Goal: Information Seeking & Learning: Find specific page/section

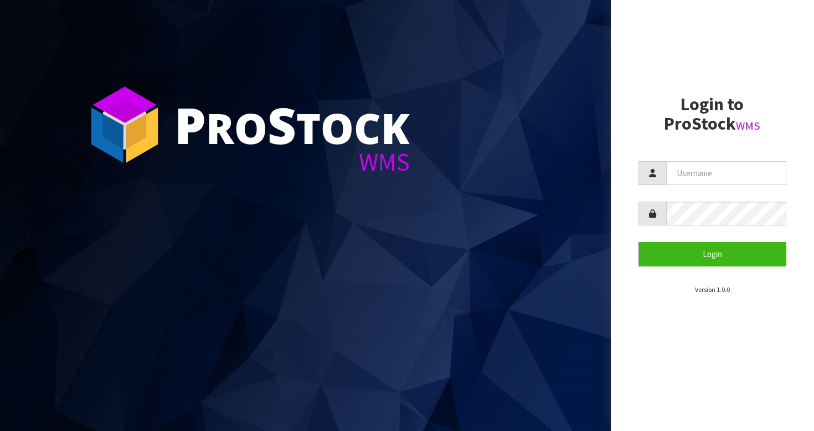
drag, startPoint x: 428, startPoint y: 173, endPoint x: 440, endPoint y: 168, distance: 13.9
click at [440, 168] on section "P ro S tock WMS" at bounding box center [305, 215] width 611 height 431
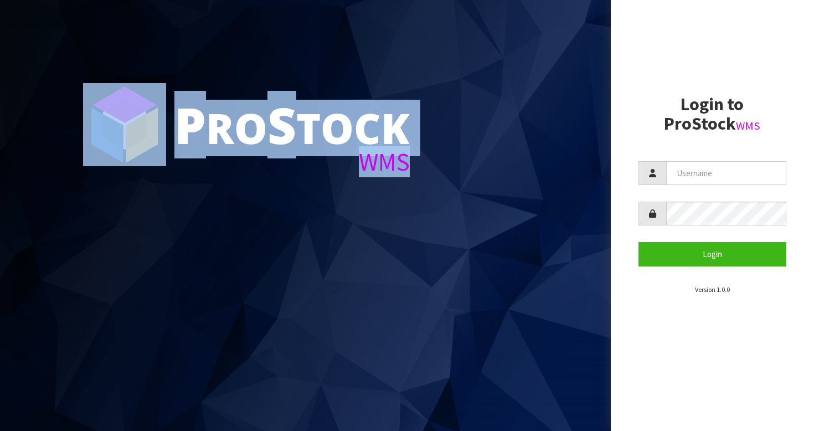
drag, startPoint x: 425, startPoint y: 166, endPoint x: 406, endPoint y: 160, distance: 20.2
click at [406, 160] on section "P ro S tock WMS" at bounding box center [305, 215] width 611 height 431
click at [475, 171] on section "P ro S tock WMS" at bounding box center [305, 215] width 611 height 431
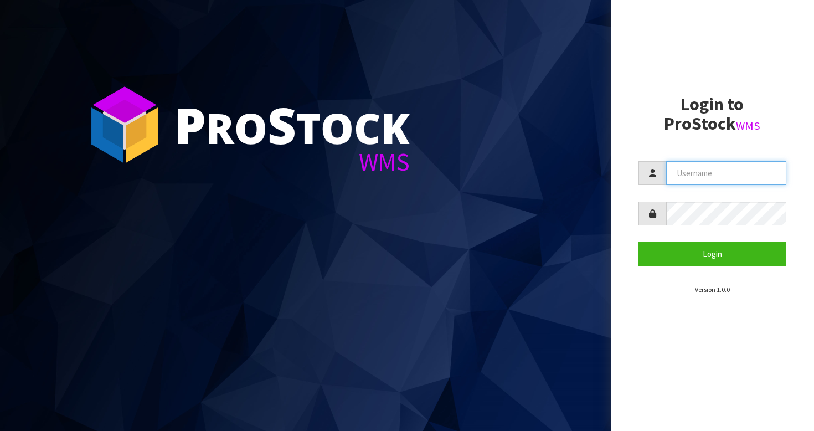
type input "BABW"
click at [712, 254] on button "Login" at bounding box center [713, 254] width 148 height 24
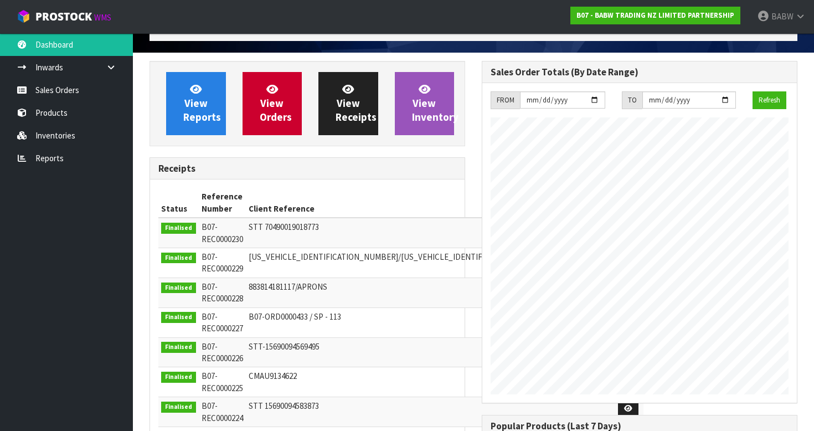
scroll to position [611, 332]
click at [86, 98] on link "Sales Orders" at bounding box center [66, 90] width 133 height 23
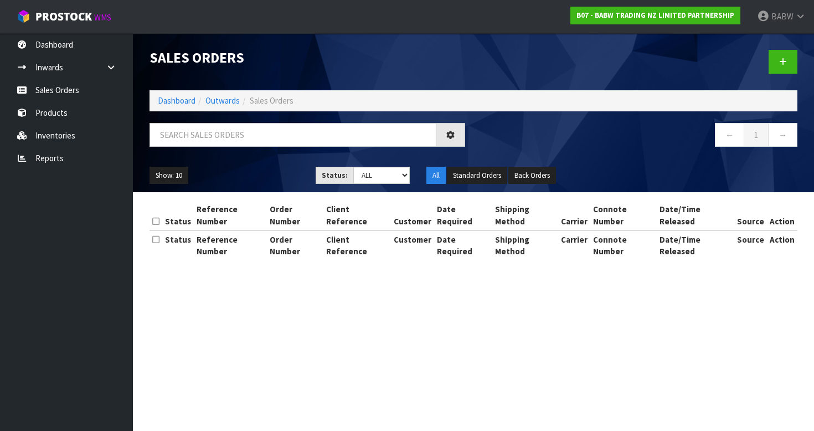
click at [65, 114] on div "Sales Orders Dashboard Outwards Sales Orders ← 1 → Show: 10 5 10 25 50 Status: …" at bounding box center [407, 140] width 814 height 280
click at [30, 110] on link "Products" at bounding box center [66, 112] width 133 height 23
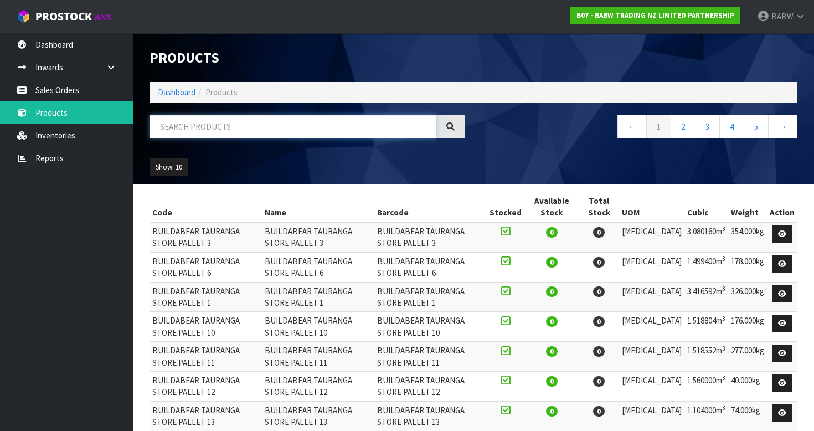
click at [223, 130] on input "text" at bounding box center [293, 127] width 287 height 24
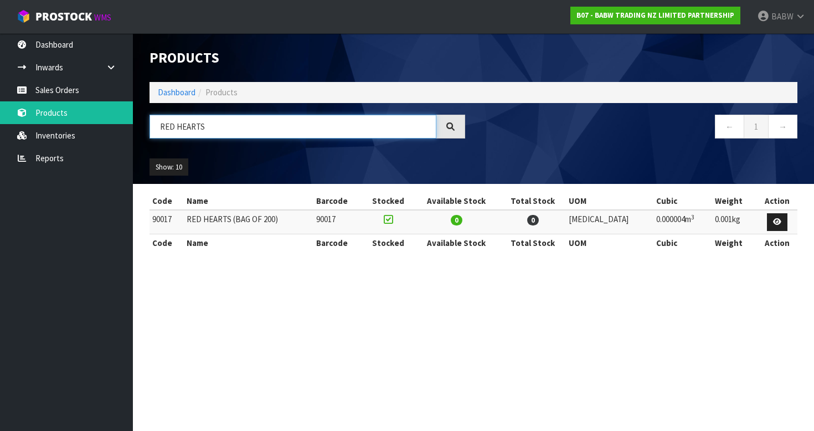
click at [163, 124] on input "RED HEARTS" at bounding box center [293, 127] width 287 height 24
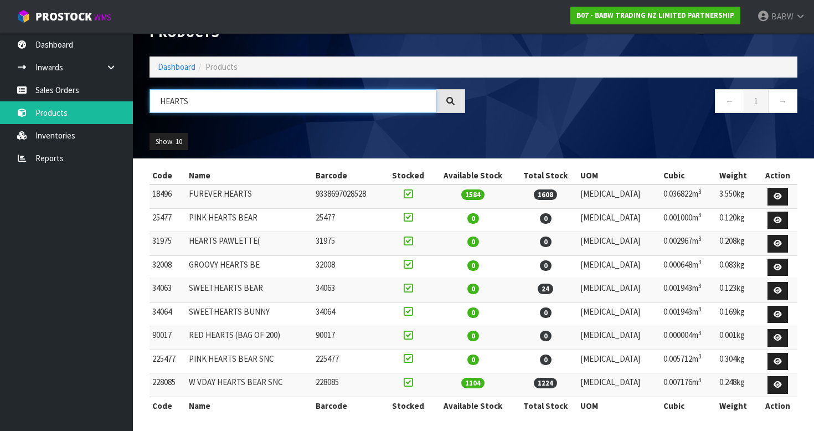
scroll to position [25, 0]
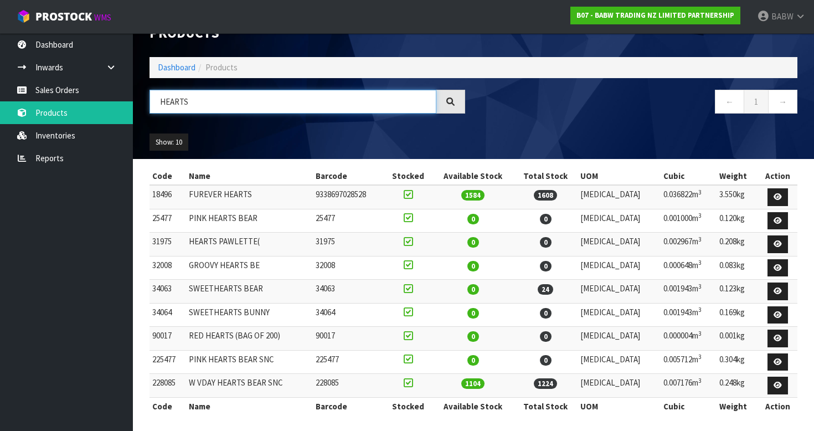
click at [177, 96] on input "HEARTS" at bounding box center [293, 102] width 287 height 24
type input "SNC"
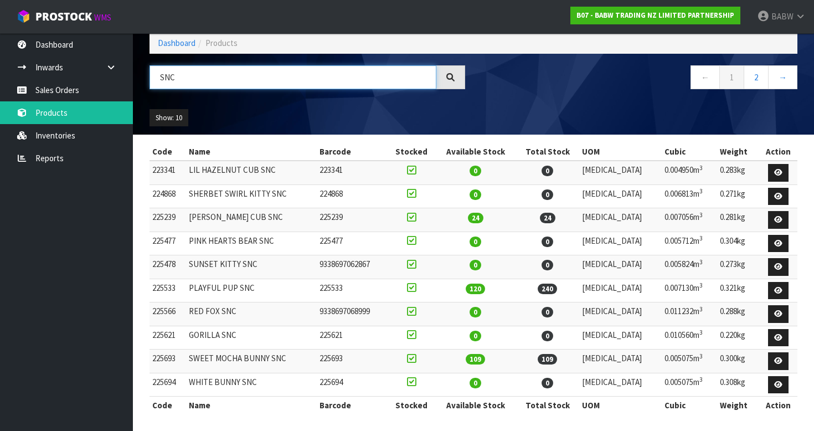
scroll to position [48, 0]
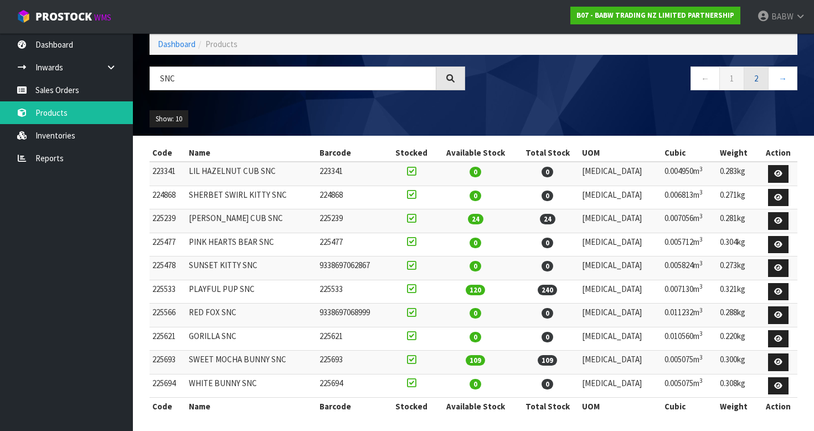
click at [760, 79] on link "2" at bounding box center [756, 78] width 25 height 24
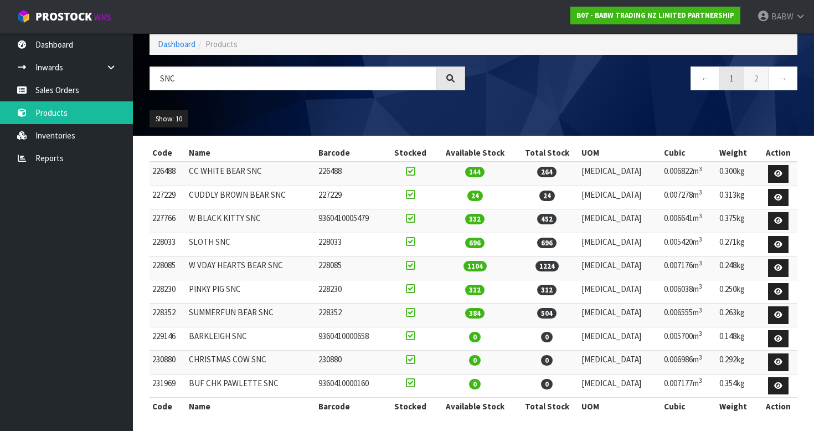
click at [732, 74] on link "1" at bounding box center [732, 78] width 25 height 24
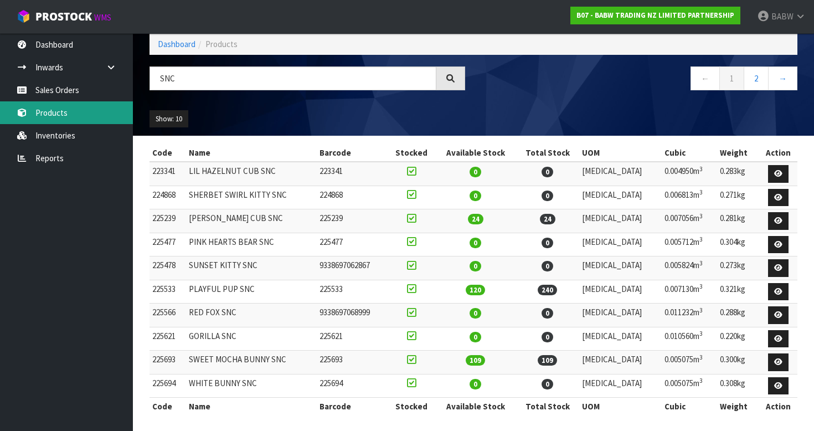
click at [61, 107] on link "Products" at bounding box center [66, 112] width 133 height 23
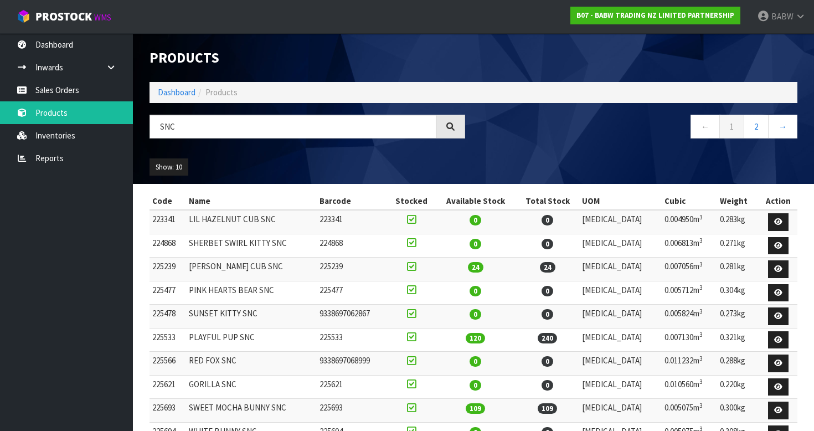
scroll to position [0, 0]
click at [798, 13] on icon at bounding box center [801, 16] width 11 height 8
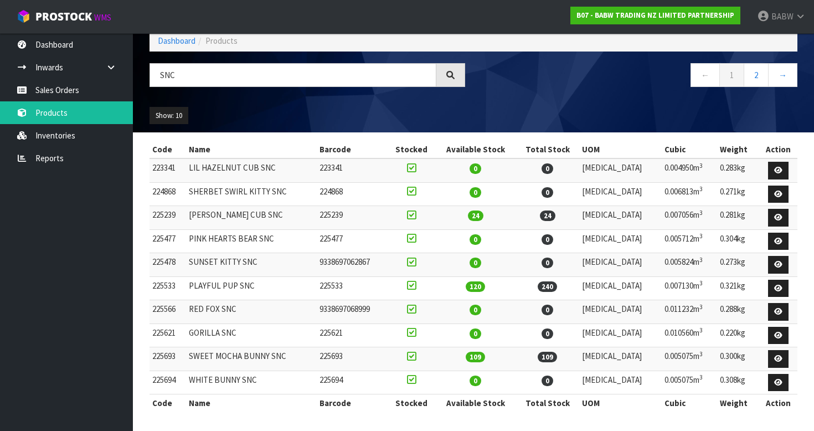
scroll to position [48, 0]
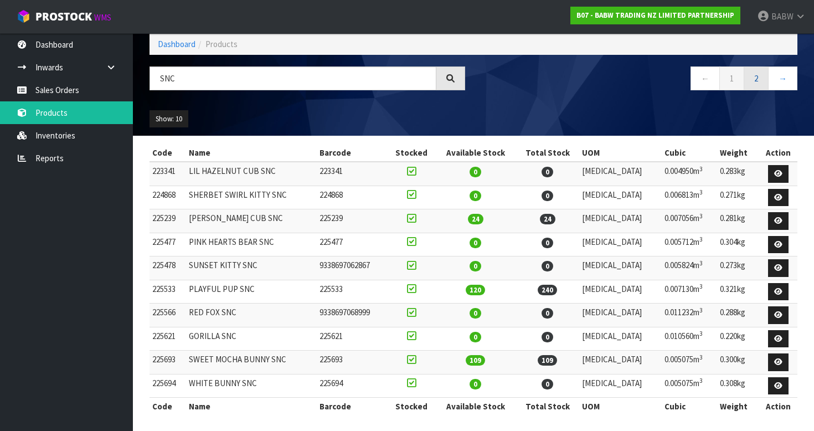
click at [755, 78] on link "2" at bounding box center [756, 78] width 25 height 24
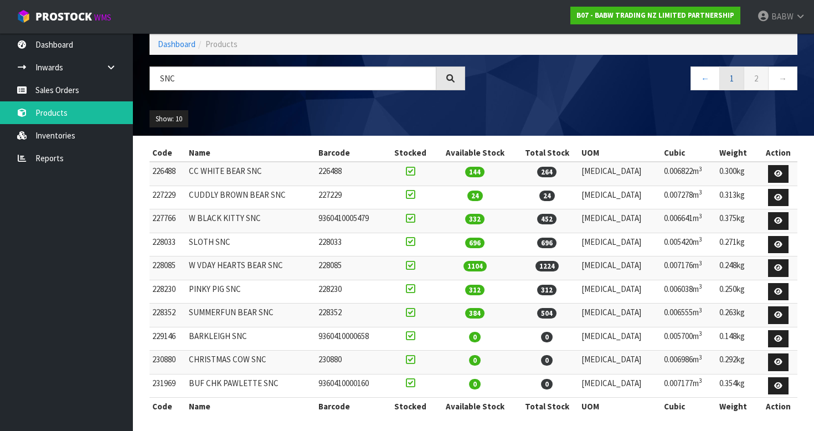
click at [732, 74] on link "1" at bounding box center [732, 78] width 25 height 24
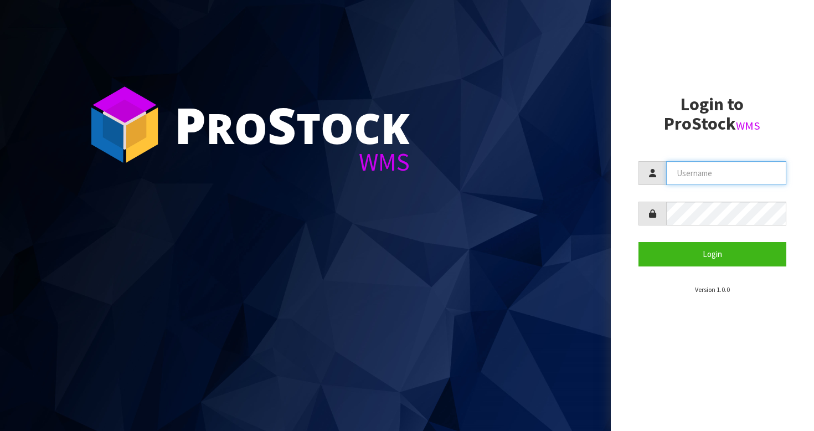
type input "BABW"
click at [712, 254] on button "Login" at bounding box center [713, 254] width 148 height 24
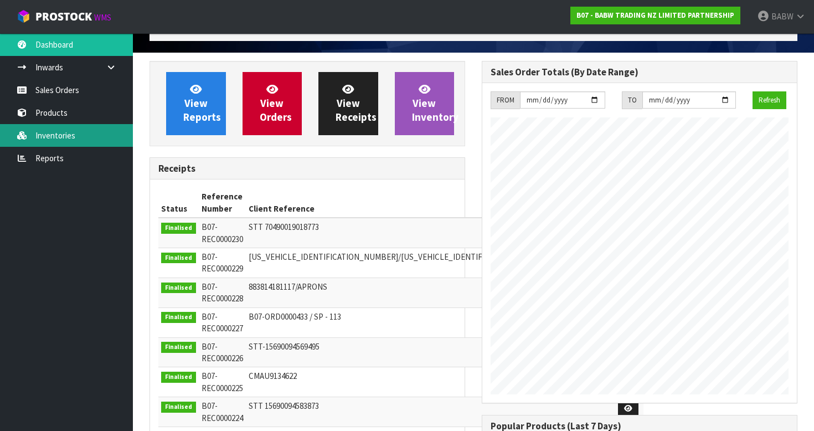
scroll to position [611, 332]
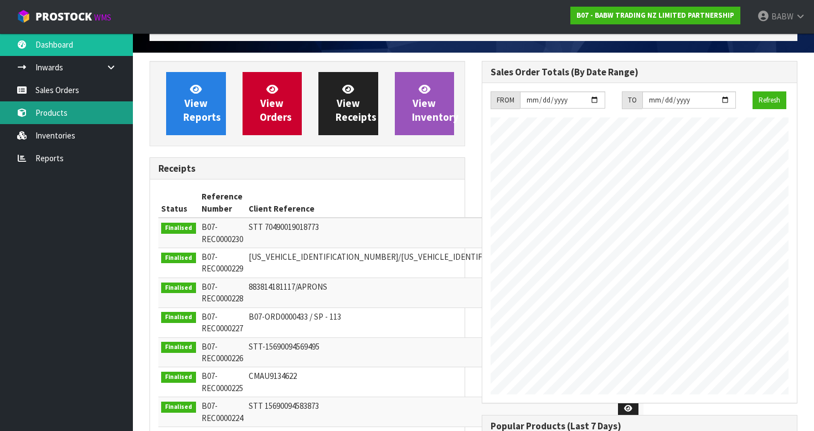
click at [67, 115] on link "Products" at bounding box center [66, 112] width 133 height 23
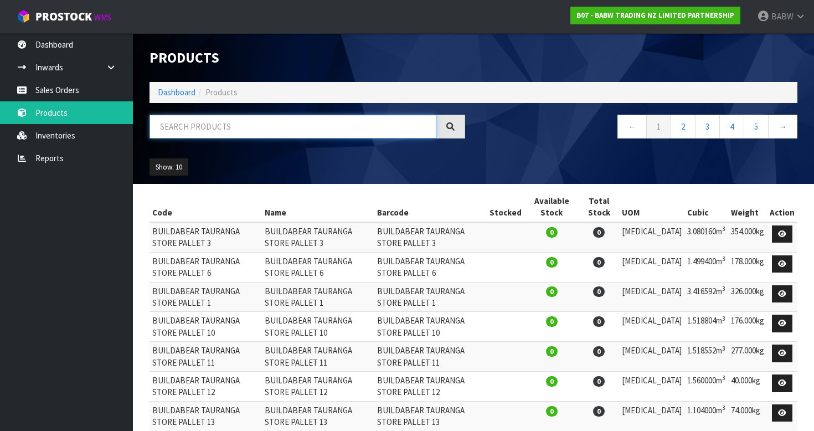
click at [273, 132] on input "text" at bounding box center [293, 127] width 287 height 24
type input "P"
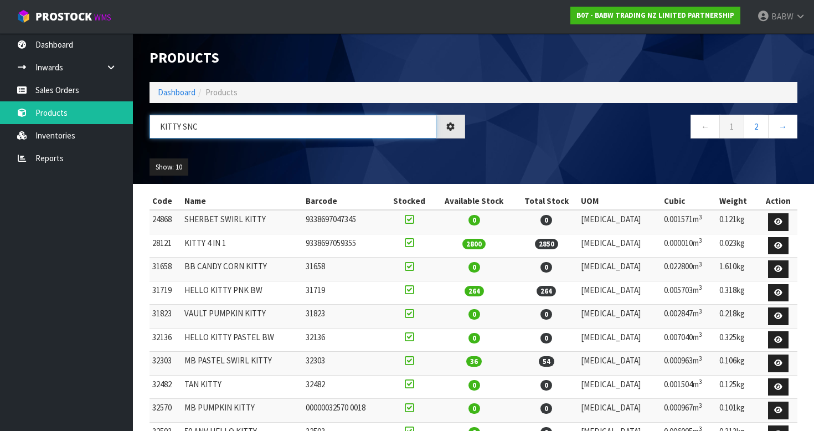
type input "KITTY SNC"
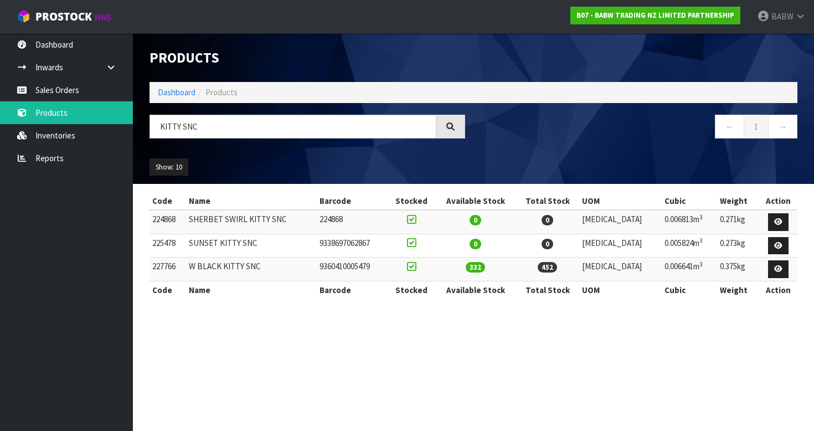
click at [499, 260] on td "332" at bounding box center [475, 270] width 81 height 24
click at [777, 262] on link at bounding box center [778, 269] width 20 height 18
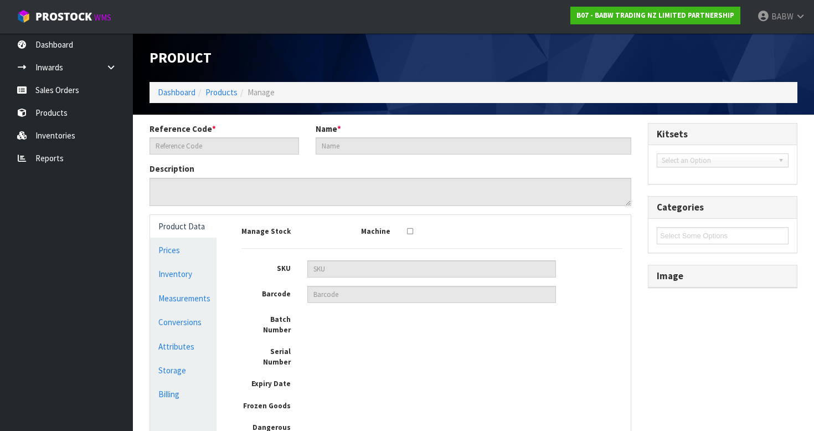
type input "227766"
type input "W BLACK KITTY SNC"
type input "9360410005479"
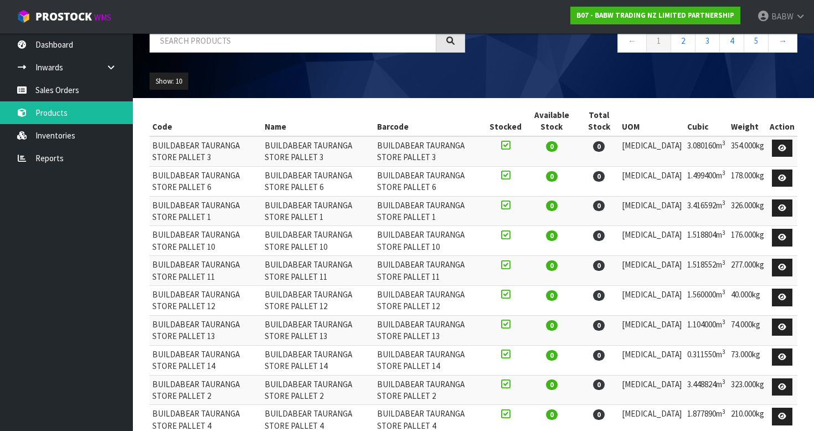
scroll to position [114, 0]
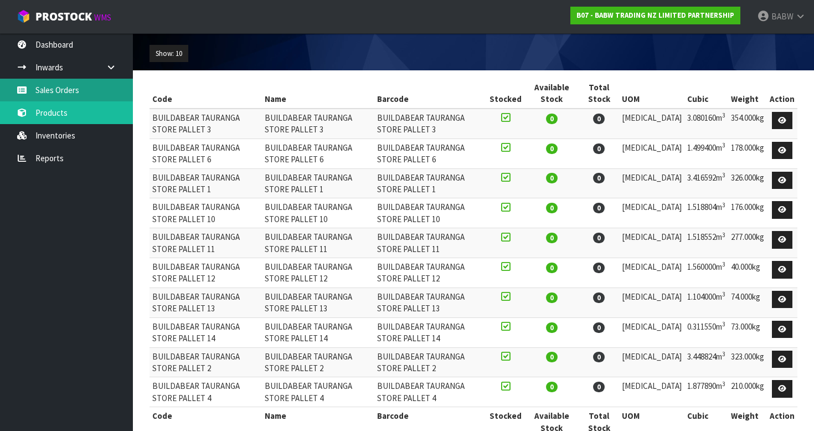
click at [74, 85] on link "Sales Orders" at bounding box center [66, 90] width 133 height 23
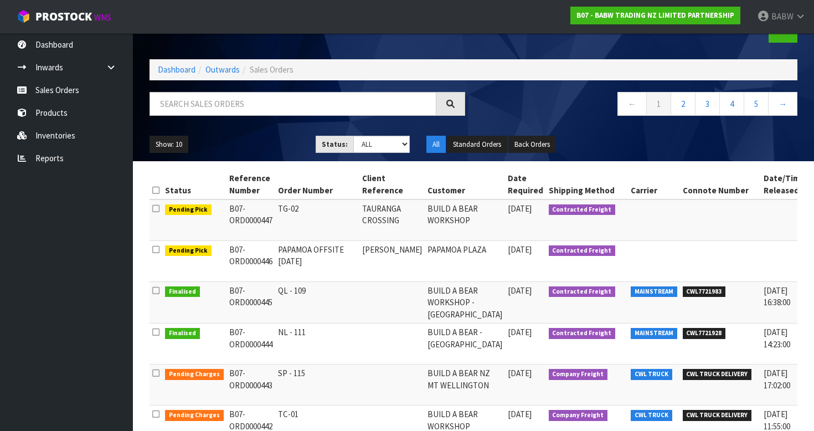
scroll to position [31, 0]
click at [675, 108] on link "2" at bounding box center [683, 104] width 25 height 24
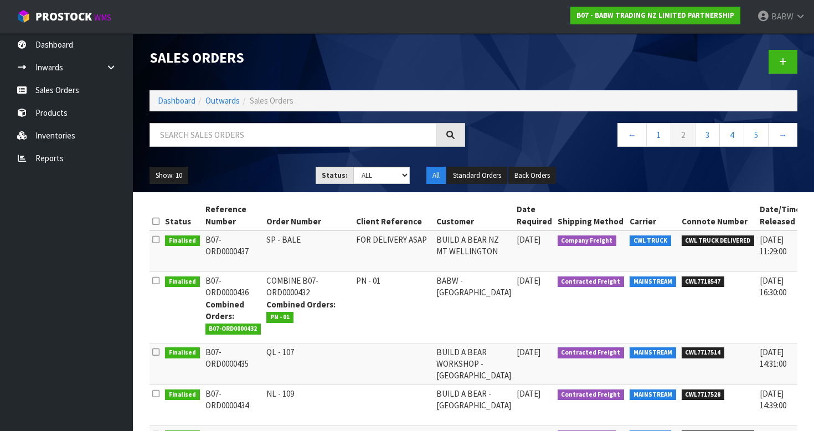
scroll to position [0, 0]
click at [658, 140] on link "1" at bounding box center [659, 135] width 25 height 24
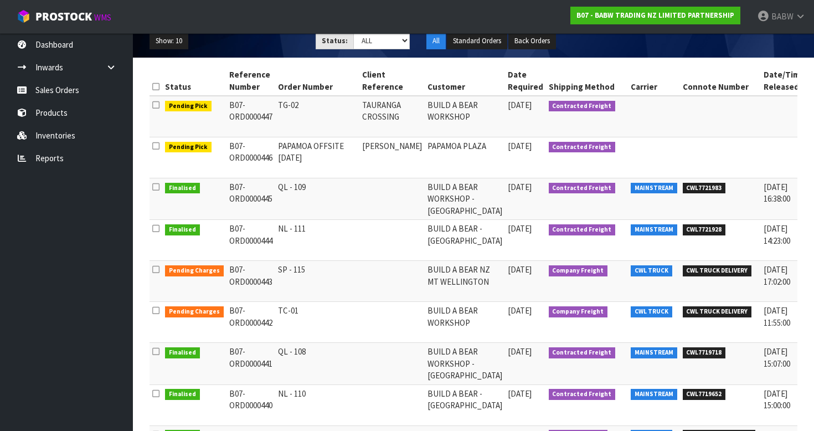
scroll to position [134, 0]
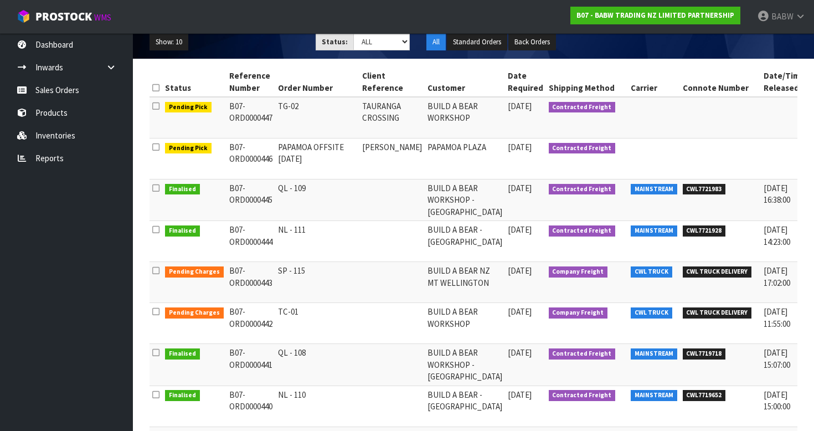
click at [333, 147] on td "PAPAMOA OFFSITE 29-9-25" at bounding box center [317, 159] width 84 height 41
click at [261, 162] on td "B07-ORD0000446" at bounding box center [251, 159] width 49 height 41
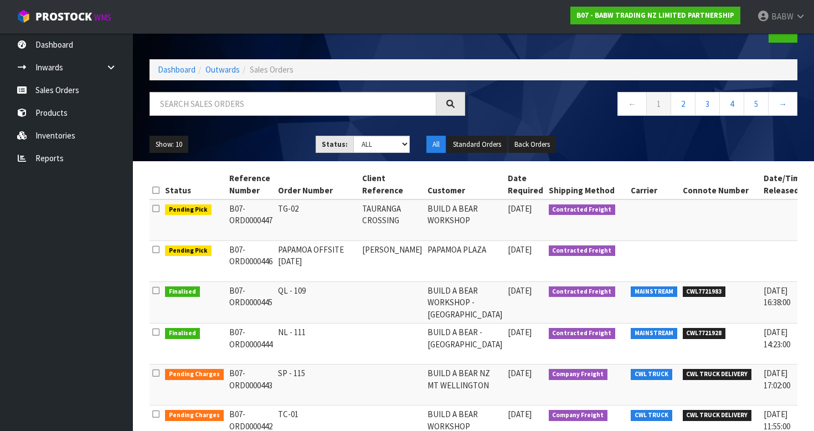
scroll to position [26, 0]
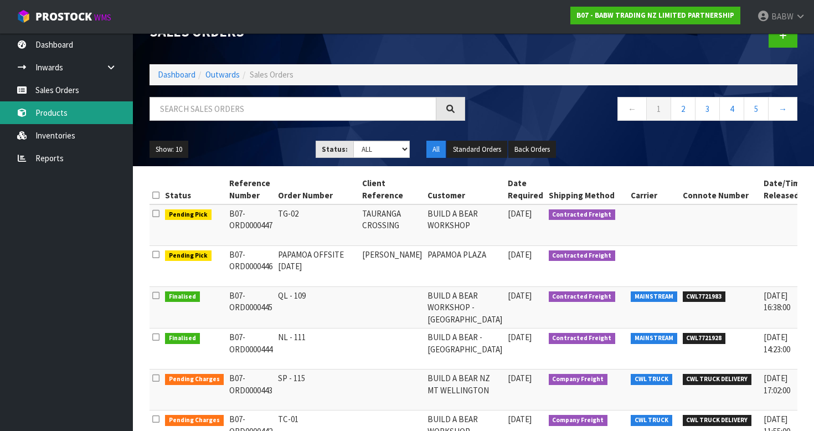
click at [78, 104] on link "Products" at bounding box center [66, 112] width 133 height 23
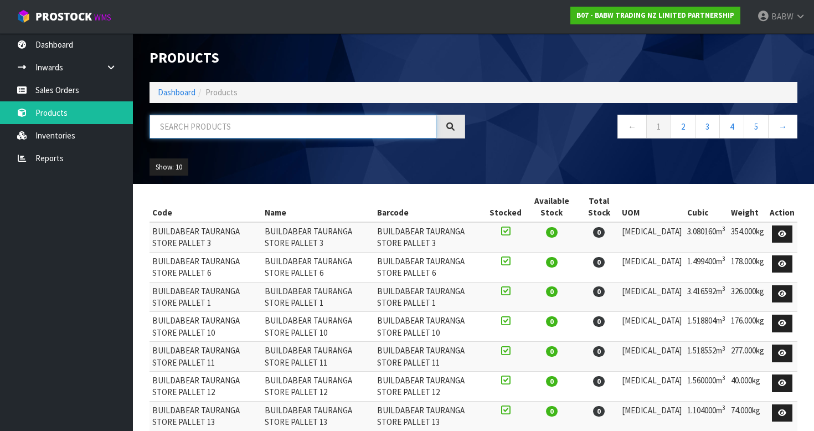
click at [308, 132] on input "text" at bounding box center [293, 127] width 287 height 24
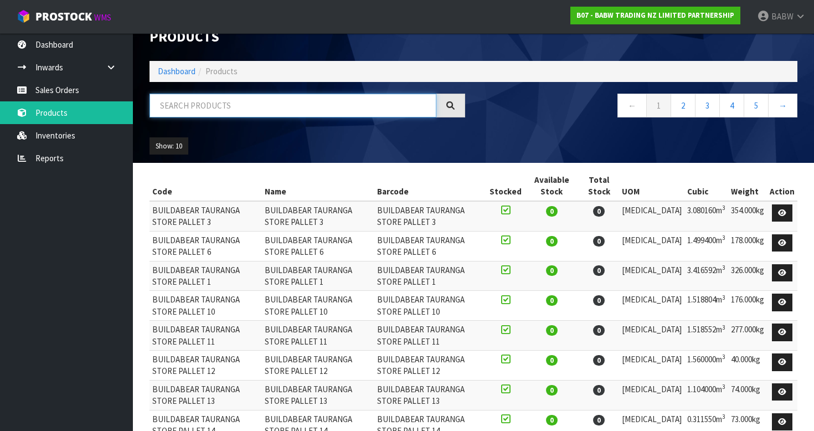
scroll to position [23, 0]
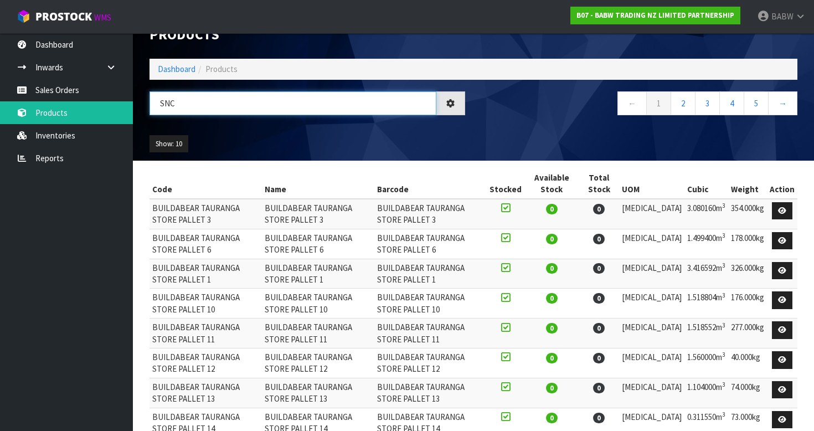
type input "SNC"
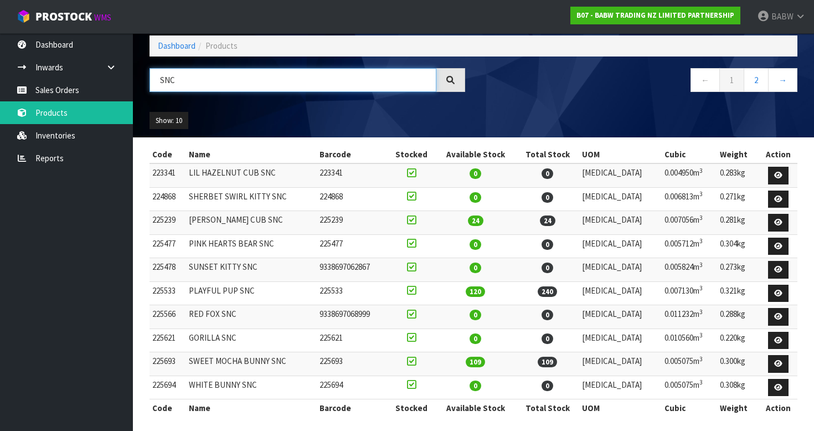
scroll to position [48, 0]
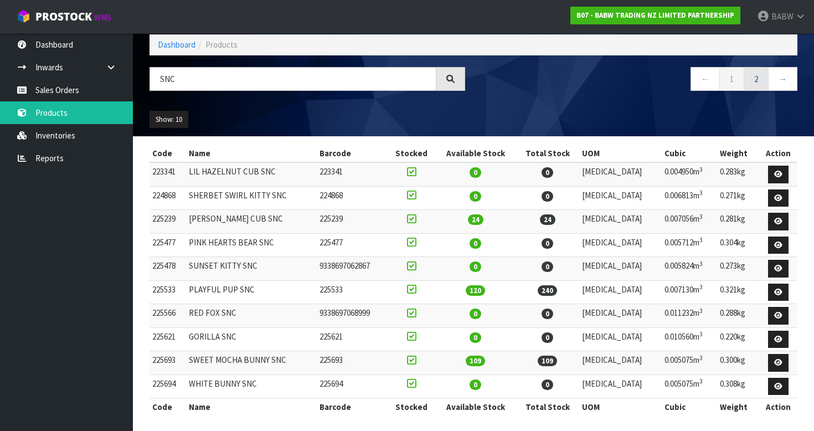
click at [751, 77] on link "2" at bounding box center [756, 79] width 25 height 24
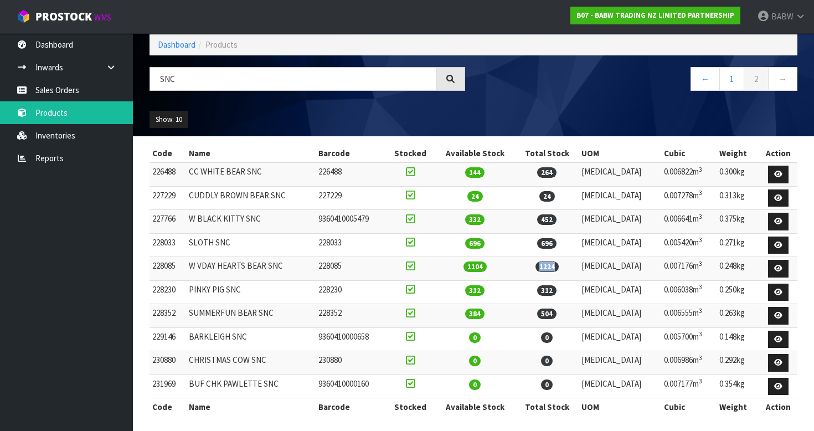
drag, startPoint x: 563, startPoint y: 265, endPoint x: 610, endPoint y: 265, distance: 47.1
click at [579, 265] on td "1224" at bounding box center [547, 269] width 63 height 24
drag, startPoint x: 596, startPoint y: 268, endPoint x: 558, endPoint y: 269, distance: 38.3
click at [558, 269] on td "1224" at bounding box center [547, 269] width 63 height 24
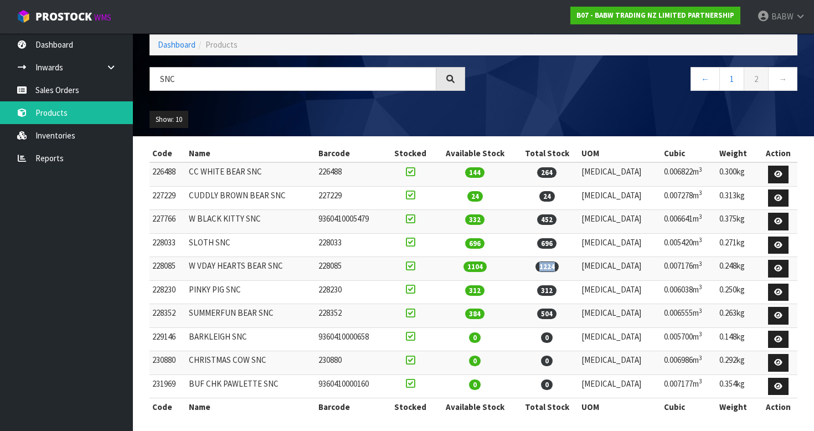
click at [558, 269] on td "1224" at bounding box center [547, 269] width 63 height 24
drag, startPoint x: 194, startPoint y: 263, endPoint x: 452, endPoint y: 269, distance: 258.2
click at [445, 268] on tr "228085 W VDAY HEARTS BEAR SNC 228085 1104 1224 PCE 0.007176m 3 0.248kg" at bounding box center [474, 269] width 648 height 24
click at [434, 269] on td at bounding box center [411, 269] width 48 height 24
drag, startPoint x: 521, startPoint y: 265, endPoint x: 479, endPoint y: 265, distance: 42.1
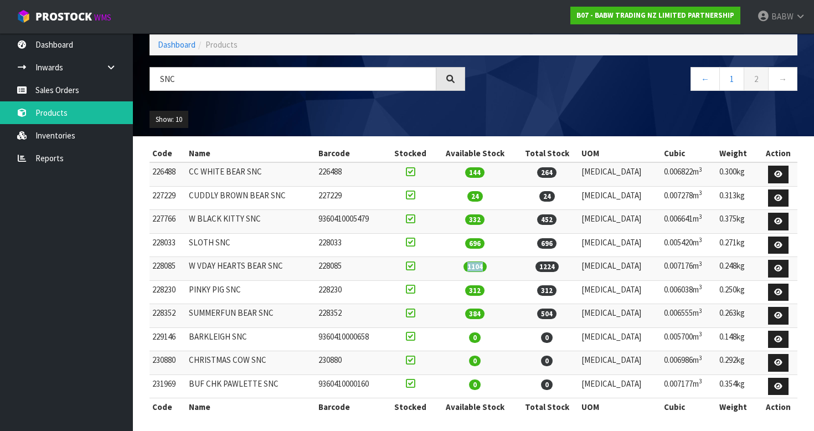
click at [479, 265] on td "1104" at bounding box center [474, 269] width 81 height 24
drag, startPoint x: 555, startPoint y: 312, endPoint x: 582, endPoint y: 312, distance: 26.6
click at [579, 312] on td "504" at bounding box center [547, 316] width 63 height 24
click at [557, 312] on span "504" at bounding box center [546, 314] width 19 height 11
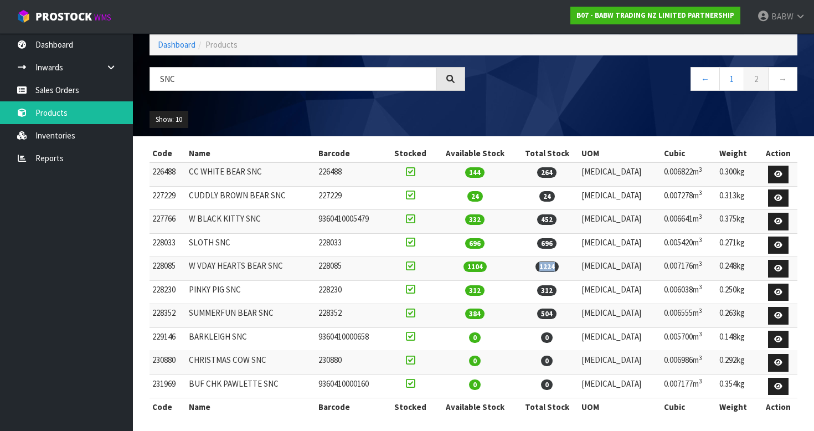
drag, startPoint x: 537, startPoint y: 264, endPoint x: 599, endPoint y: 264, distance: 61.5
click at [599, 264] on tr "228085 W VDAY HEARTS BEAR SNC 228085 1104 1224 PCE 0.007176m 3 0.248kg" at bounding box center [474, 269] width 648 height 24
click at [579, 264] on td "1224" at bounding box center [547, 269] width 63 height 24
